Goal: Task Accomplishment & Management: Manage account settings

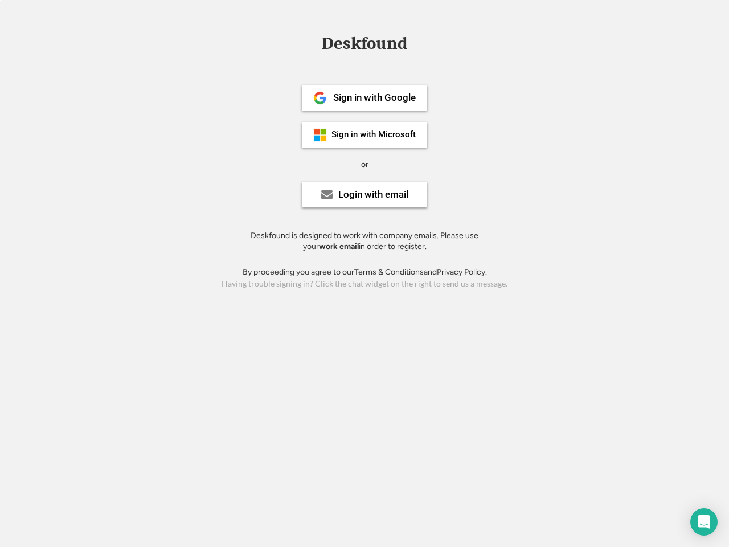
click at [365, 163] on div "or" at bounding box center [364, 164] width 7 height 11
click at [365, 46] on div "Deskfound" at bounding box center [364, 44] width 97 height 18
click at [312, 43] on div "Deskfound" at bounding box center [364, 46] width 729 height 22
click at [365, 46] on div "Deskfound" at bounding box center [364, 44] width 97 height 18
click at [365, 164] on div "or" at bounding box center [364, 164] width 7 height 11
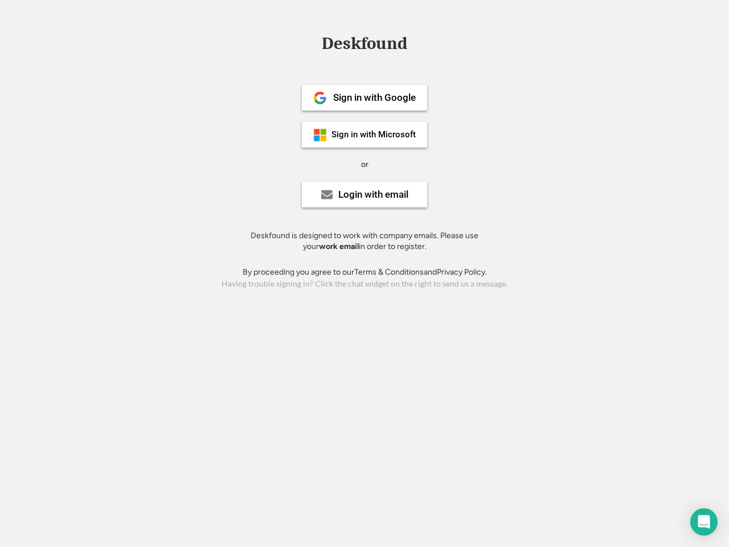
click at [365, 97] on div "Sign in with Google" at bounding box center [374, 98] width 83 height 10
click at [374, 97] on div "Sign in with Google" at bounding box center [374, 98] width 83 height 10
click at [320, 98] on img at bounding box center [320, 98] width 14 height 14
click at [365, 134] on div "Sign in with Microsoft" at bounding box center [374, 134] width 84 height 9
click at [374, 134] on div "Sign in with Microsoft" at bounding box center [374, 134] width 84 height 9
